Goal: Task Accomplishment & Management: Manage account settings

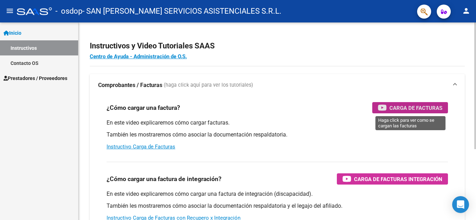
click at [423, 110] on span "Carga de Facturas" at bounding box center [416, 107] width 53 height 9
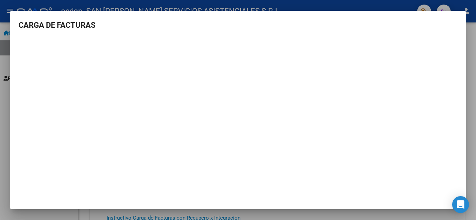
click at [472, 89] on div at bounding box center [238, 110] width 476 height 220
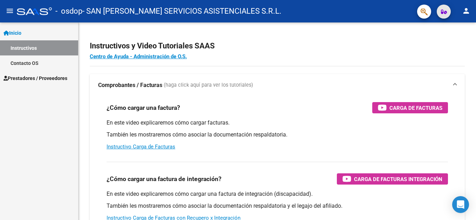
click at [444, 12] on icon "button" at bounding box center [444, 11] width 6 height 5
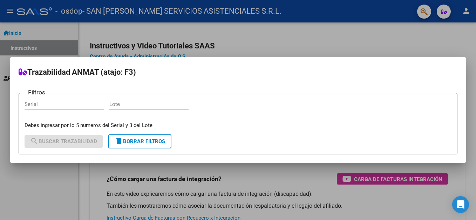
click at [442, 38] on div at bounding box center [238, 110] width 476 height 220
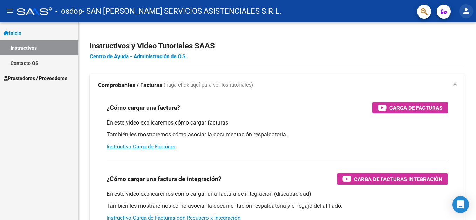
click at [466, 11] on mat-icon "person" at bounding box center [466, 11] width 8 height 8
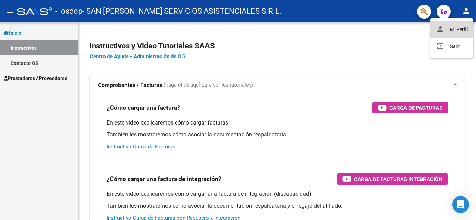
click at [464, 30] on button "person Mi Perfil" at bounding box center [452, 29] width 43 height 17
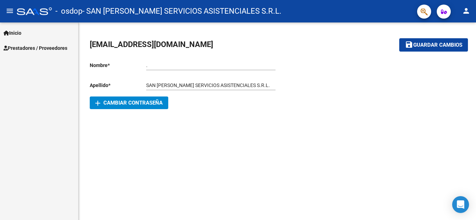
click at [15, 49] on span "Prestadores / Proveedores" at bounding box center [36, 48] width 64 height 8
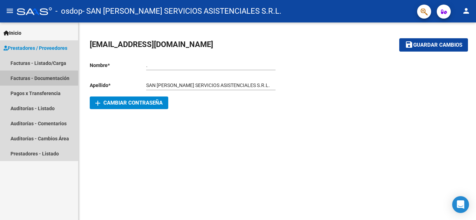
click at [24, 80] on link "Facturas - Documentación" at bounding box center [39, 77] width 78 height 15
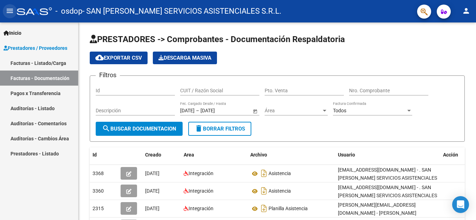
click at [8, 9] on mat-icon "menu" at bounding box center [10, 11] width 8 height 8
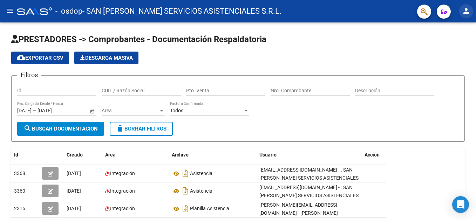
click at [468, 10] on mat-icon "person" at bounding box center [466, 11] width 8 height 8
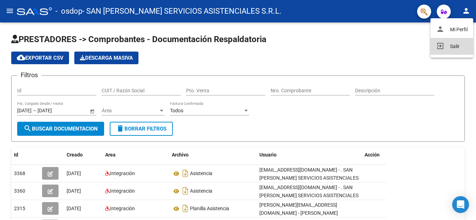
click at [457, 45] on button "exit_to_app Salir" at bounding box center [452, 46] width 43 height 17
